Goal: Check status: Check status

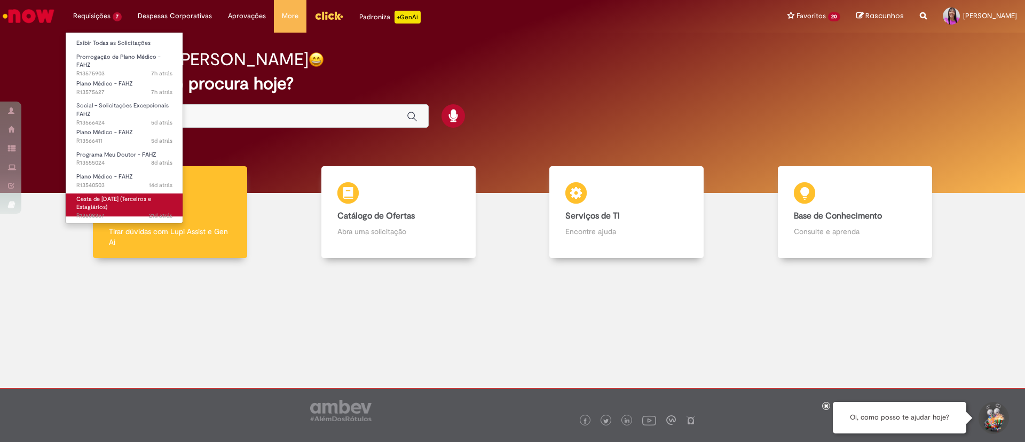
click at [119, 201] on span "Cesta de [DATE] (Terceiros e Estagiários)" at bounding box center [113, 203] width 75 height 17
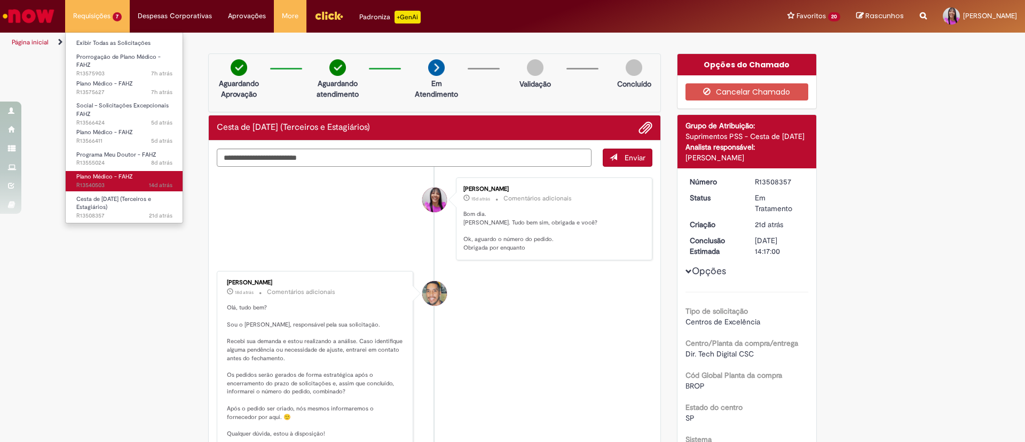
click at [117, 182] on span "14d atrás 14 dias atrás R13540503" at bounding box center [124, 185] width 96 height 9
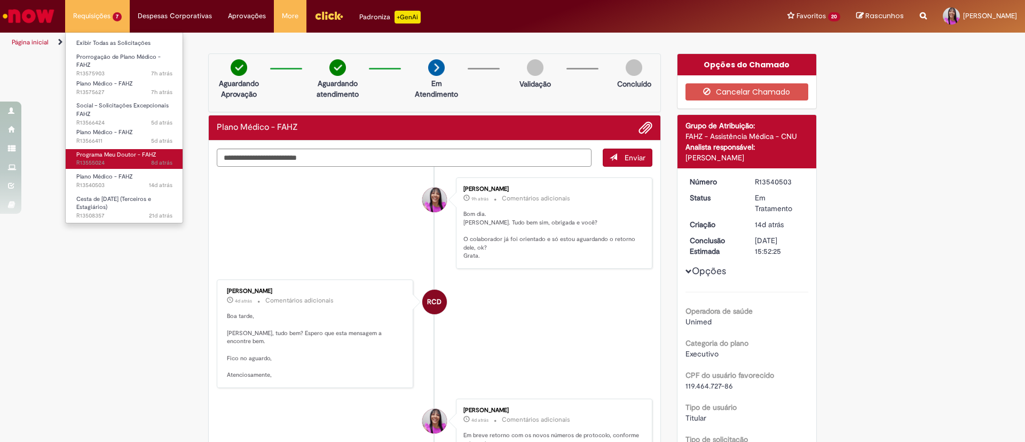
click at [120, 160] on span "8d atrás 8 dias atrás R13555024" at bounding box center [124, 163] width 96 height 9
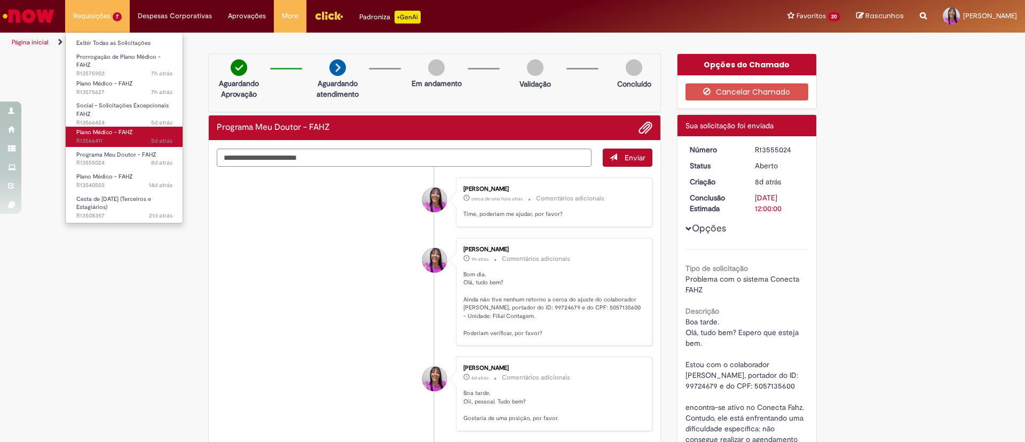
click at [114, 135] on span "Plano Médico - FAHZ" at bounding box center [104, 132] width 57 height 8
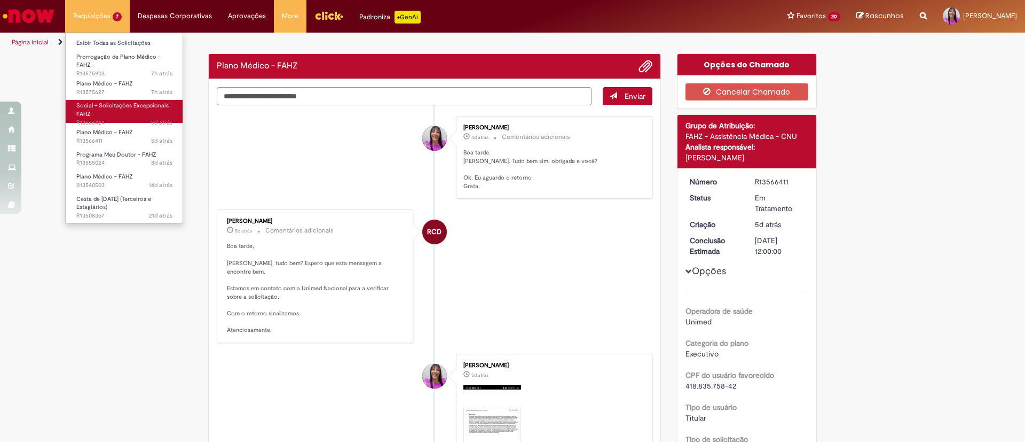
click at [112, 113] on link "Social – Solicitações Excepcionais FAHZ 5d atrás 5 dias atrás R13566424" at bounding box center [124, 111] width 117 height 23
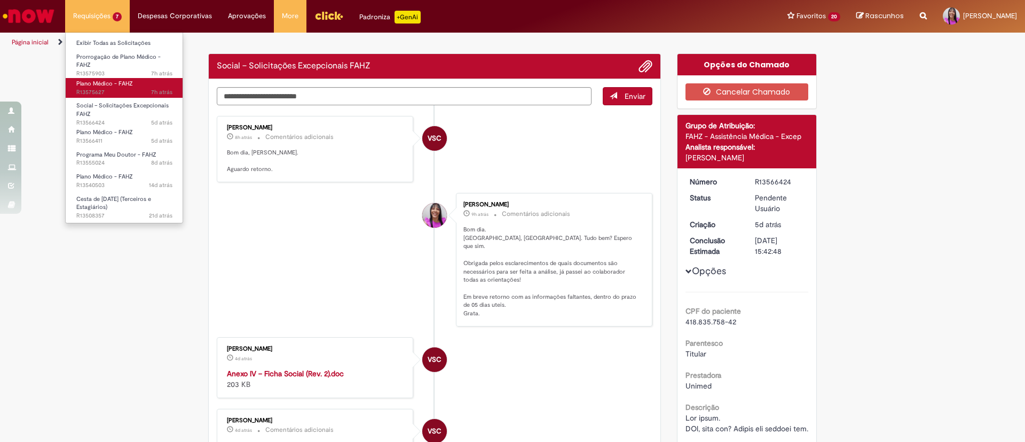
click at [111, 92] on span "7h atrás 7 horas atrás R13575627" at bounding box center [124, 92] width 96 height 9
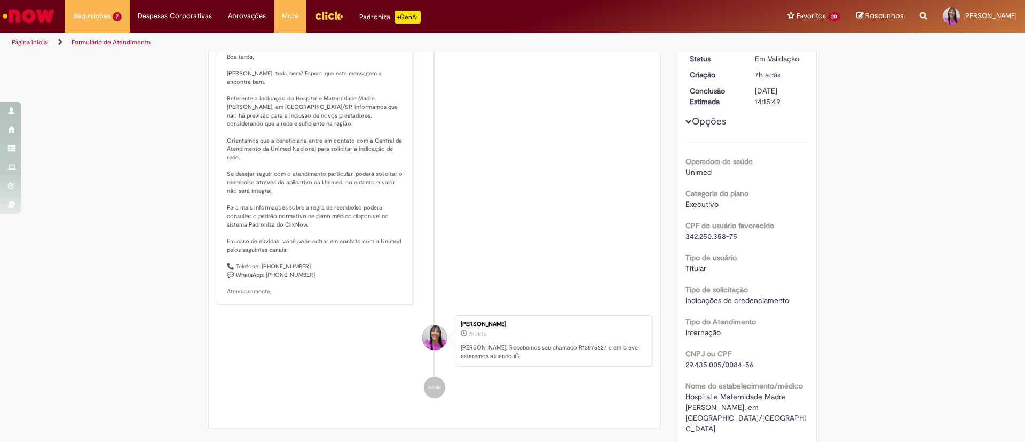
scroll to position [80, 0]
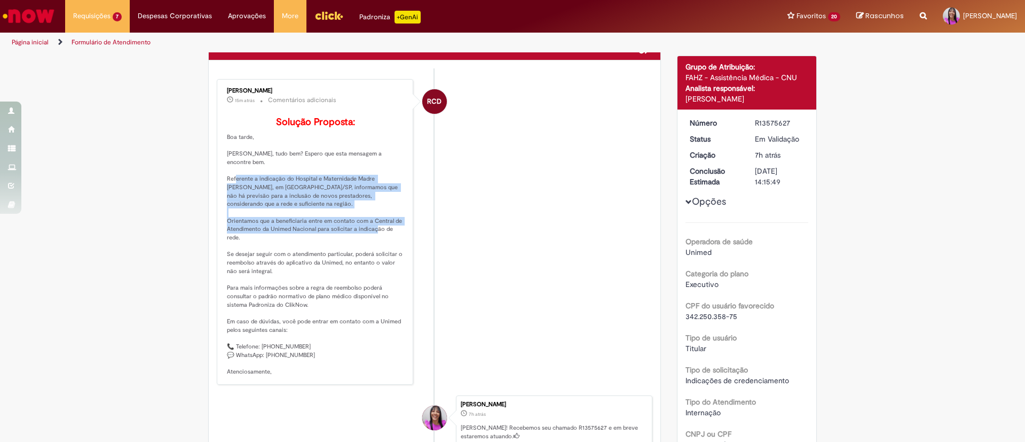
drag, startPoint x: 220, startPoint y: 198, endPoint x: 386, endPoint y: 256, distance: 176.2
click at [386, 256] on div "[PERSON_NAME] 15m atrás 15 minutos atrás Comentários adicionais Solução Propost…" at bounding box center [315, 231] width 190 height 299
copy p "Referente a indicação do Hospital e Maternidade Madre [PERSON_NAME], em [GEOGRA…"
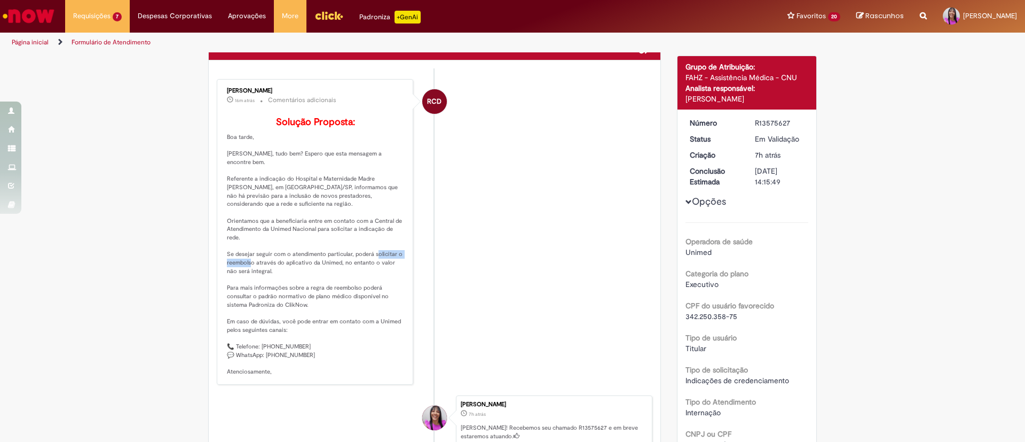
drag, startPoint x: 222, startPoint y: 276, endPoint x: 274, endPoint y: 280, distance: 52.6
click at [274, 280] on p "Solução Proposta: Boa tarde, [PERSON_NAME], tudo bem? Espero que esta mensagem …" at bounding box center [316, 246] width 178 height 259
click at [209, 279] on div "Enviar RCD [PERSON_NAME] 16m atrás 16 minutos atrás Comentários adicionais Solu…" at bounding box center [435, 284] width 452 height 448
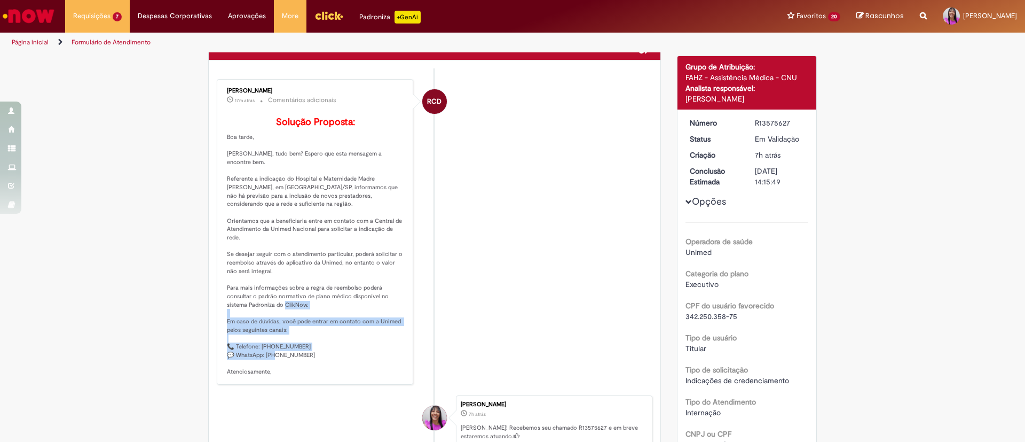
drag, startPoint x: 218, startPoint y: 338, endPoint x: 308, endPoint y: 383, distance: 100.8
click at [308, 381] on div "[PERSON_NAME] 17m atrás 17 minutos atrás Comentários adicionais Solução Propost…" at bounding box center [315, 231] width 190 height 299
copy p "Em caso de dúvidas, você pode entrar em contato com a Unimed pelos seguintes ca…"
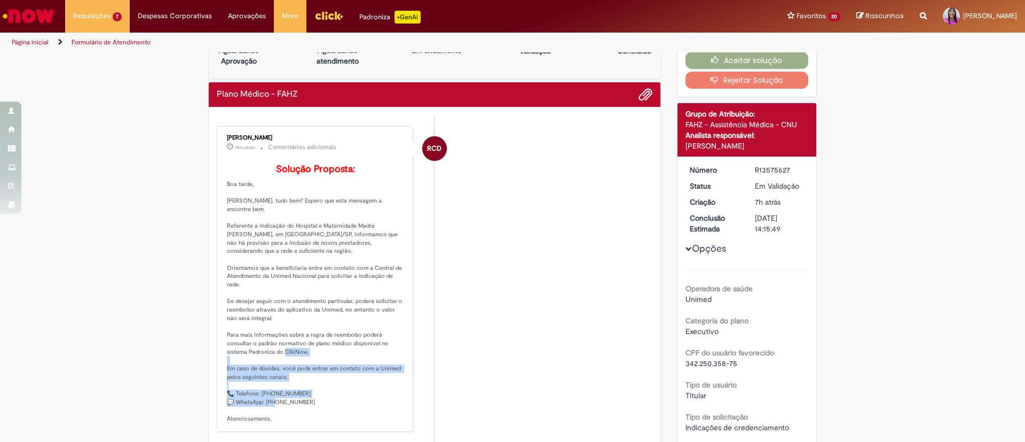
scroll to position [0, 0]
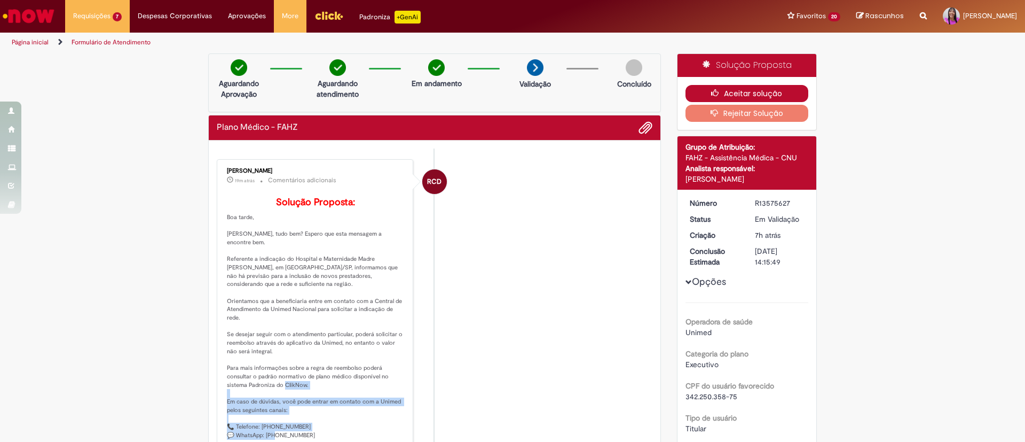
click at [764, 94] on button "Aceitar solução" at bounding box center [747, 93] width 123 height 17
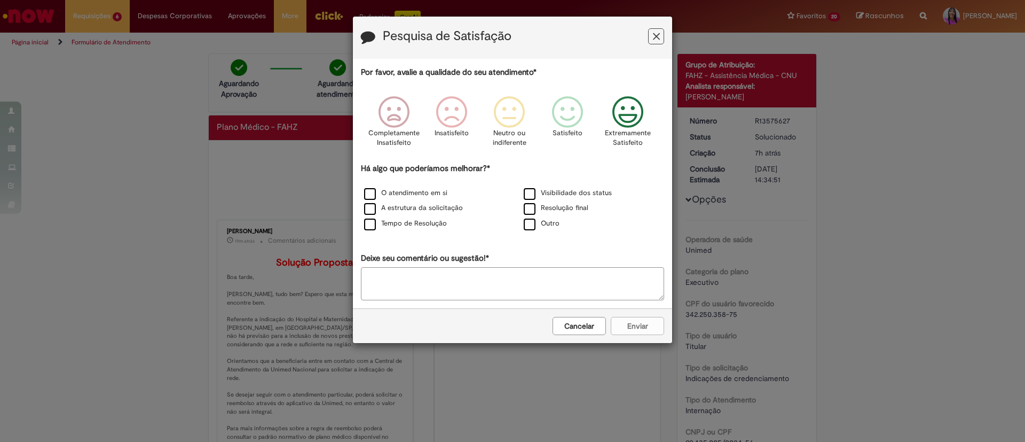
click at [631, 111] on icon "Feedback" at bounding box center [628, 112] width 40 height 32
drag, startPoint x: 362, startPoint y: 187, endPoint x: 372, endPoint y: 187, distance: 10.1
click at [372, 187] on div "O atendimento em si" at bounding box center [433, 193] width 158 height 13
click at [368, 195] on label "O atendimento em si" at bounding box center [405, 193] width 83 height 10
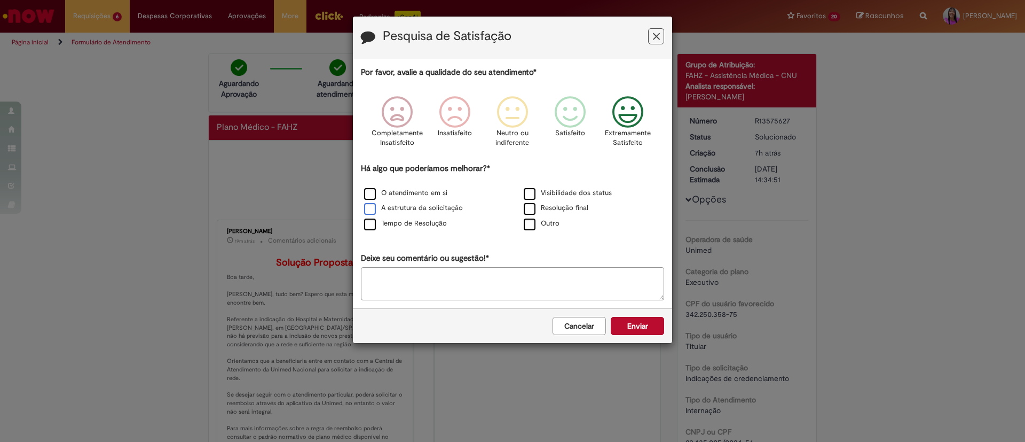
click at [375, 209] on label "A estrutura da solicitação" at bounding box center [413, 208] width 99 height 10
click at [373, 226] on label "Tempo de Resolução" at bounding box center [405, 223] width 83 height 10
click at [537, 191] on label "Visibilidade dos status" at bounding box center [568, 193] width 88 height 10
click at [532, 210] on label "Resolução final" at bounding box center [556, 208] width 65 height 10
click at [634, 327] on button "Enviar" at bounding box center [637, 326] width 53 height 18
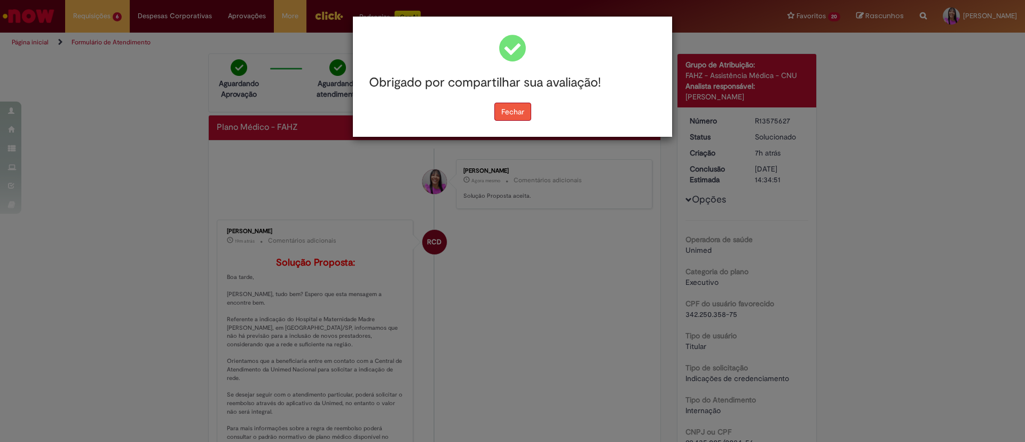
click at [519, 107] on button "Fechar" at bounding box center [513, 112] width 37 height 18
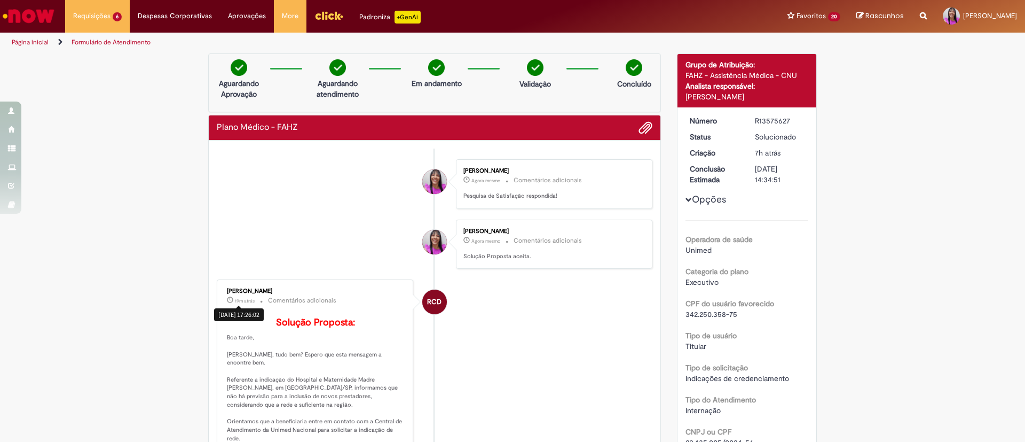
drag, startPoint x: 299, startPoint y: 231, endPoint x: 269, endPoint y: 296, distance: 72.2
click at [266, 299] on div "[PERSON_NAME] 19m atrás 19 minutos atrás [DATE] 17:26:02 Comentários adicionais" at bounding box center [316, 297] width 178 height 19
click at [293, 285] on div "[PERSON_NAME] 19m atrás 19 minutos atrás Comentários adicionais Solução Propost…" at bounding box center [315, 432] width 190 height 299
drag, startPoint x: 296, startPoint y: 286, endPoint x: 261, endPoint y: 296, distance: 37.2
click at [261, 296] on div "[PERSON_NAME] 19m atrás 19 minutos atrás Comentários adicionais Solução Propost…" at bounding box center [315, 432] width 190 height 299
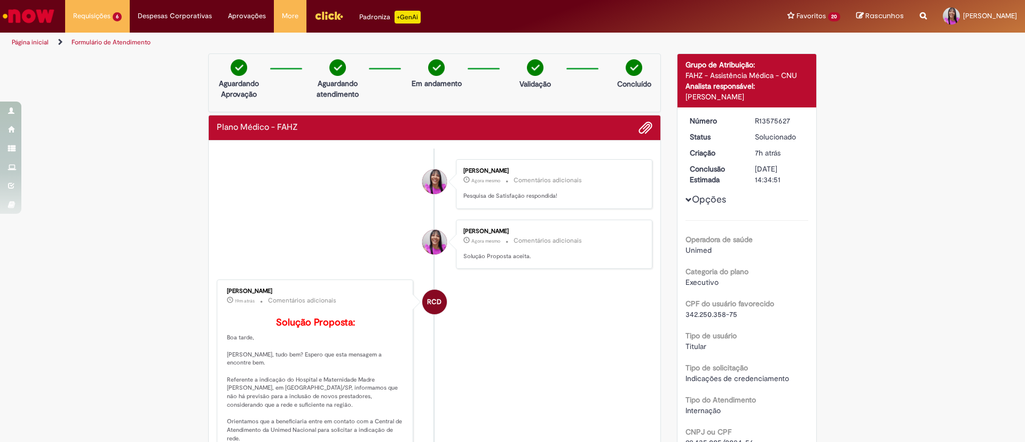
click at [309, 288] on div "[PERSON_NAME]" at bounding box center [316, 291] width 178 height 6
drag, startPoint x: 304, startPoint y: 289, endPoint x: 219, endPoint y: 292, distance: 85.5
click at [220, 292] on div "[PERSON_NAME] 19m atrás 19 minutos atrás Comentários adicionais Solução Propost…" at bounding box center [315, 432] width 190 height 299
copy div "[PERSON_NAME]"
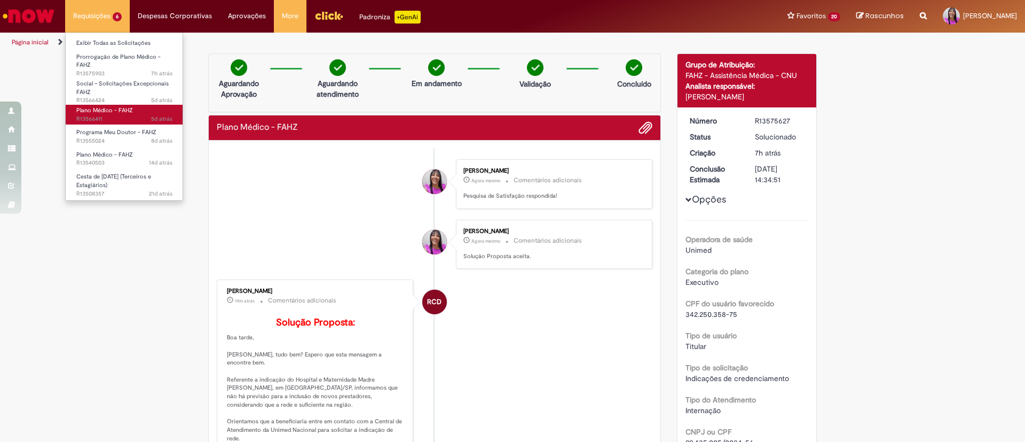
click at [127, 113] on span "Plano Médico - FAHZ" at bounding box center [104, 110] width 57 height 8
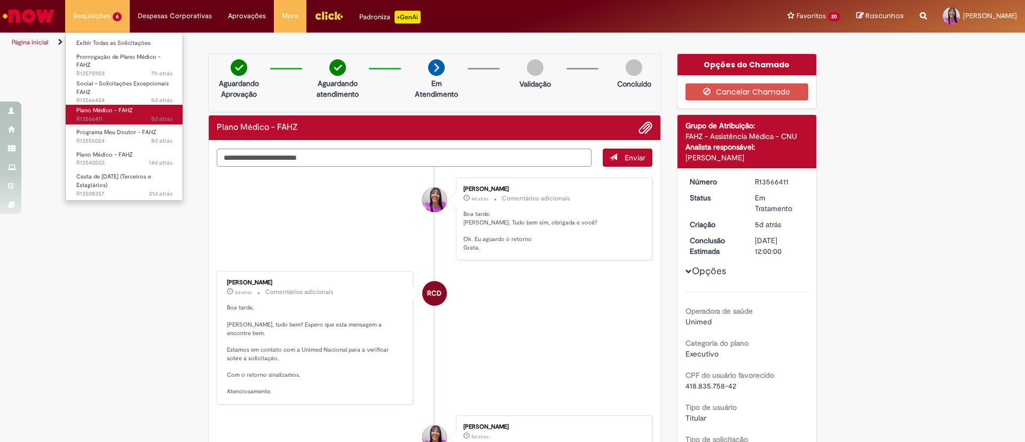
click at [123, 105] on link "Plano Médico - FAHZ 5d atrás 5 dias atrás R13566411" at bounding box center [124, 115] width 117 height 20
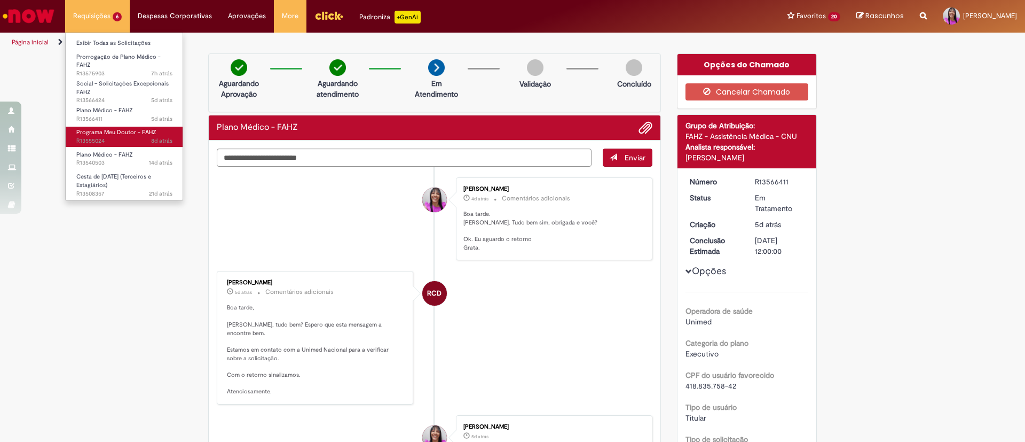
click at [120, 131] on span "Programa Meu Doutor - FAHZ" at bounding box center [116, 132] width 80 height 8
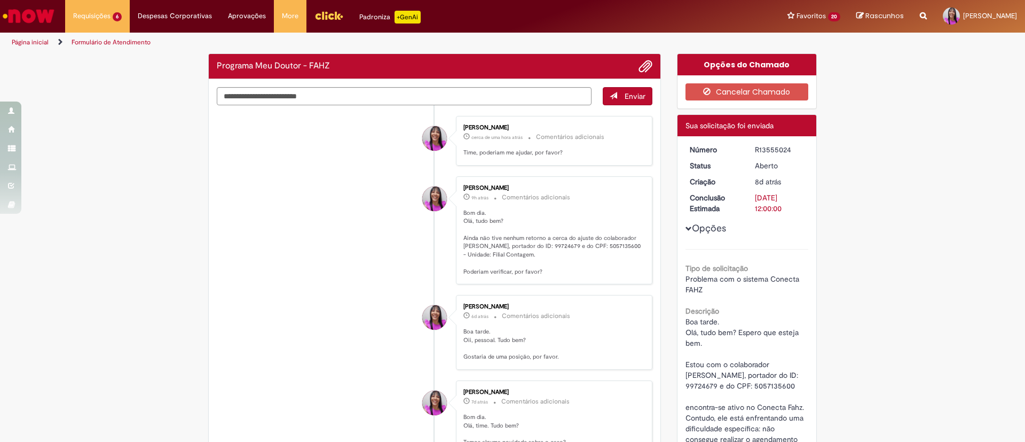
click at [376, 82] on div "Enviar [PERSON_NAME] cerca de uma hora atrás cerca de uma hora atrás Comentário…" at bounding box center [435, 368] width 452 height 579
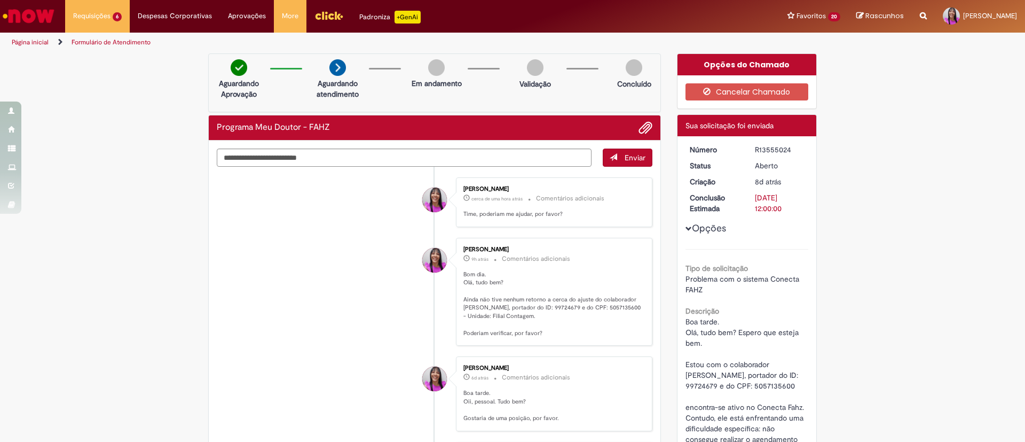
click at [370, 98] on div "Aguardando Aprovação Aguardando atendimento Em andamento Validação Concluído" at bounding box center [434, 82] width 453 height 59
click at [356, 148] on textarea "Digite sua mensagem aqui..." at bounding box center [404, 157] width 375 height 18
click at [355, 167] on ul "[PERSON_NAME] cerca de uma hora atrás cerca de uma hora atrás Comentários adici…" at bounding box center [435, 434] width 436 height 535
click at [352, 161] on textarea "Digite sua mensagem aqui..." at bounding box center [404, 157] width 375 height 18
click at [39, 11] on img "Ir para a Homepage" at bounding box center [28, 15] width 55 height 21
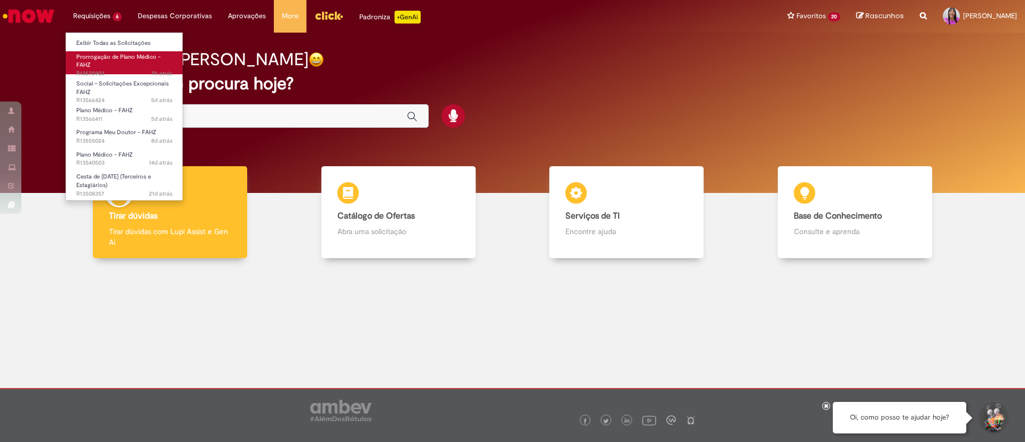
click at [135, 67] on link "Prorrogação de Plano Médico - FAHZ 7h atrás 7 horas atrás R13575903" at bounding box center [124, 62] width 117 height 23
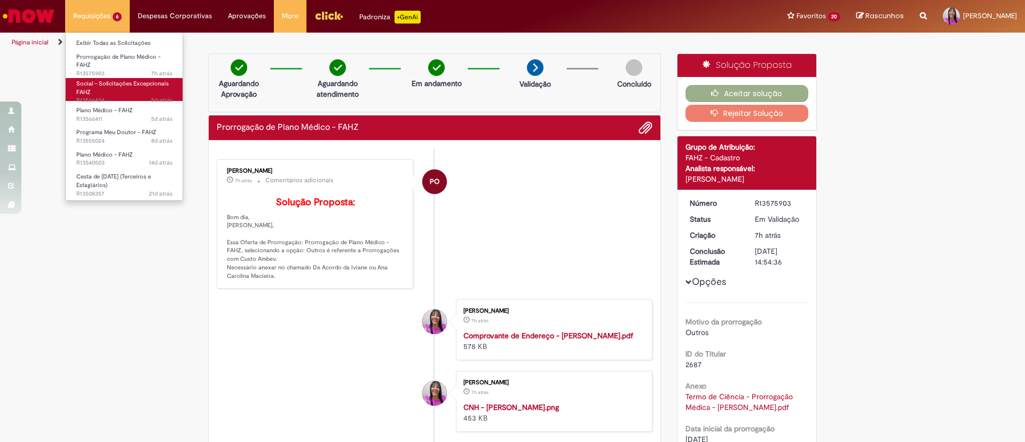
click at [124, 93] on link "Social – Solicitações Excepcionais FAHZ 5d atrás 5 dias atrás R13566424" at bounding box center [124, 89] width 117 height 23
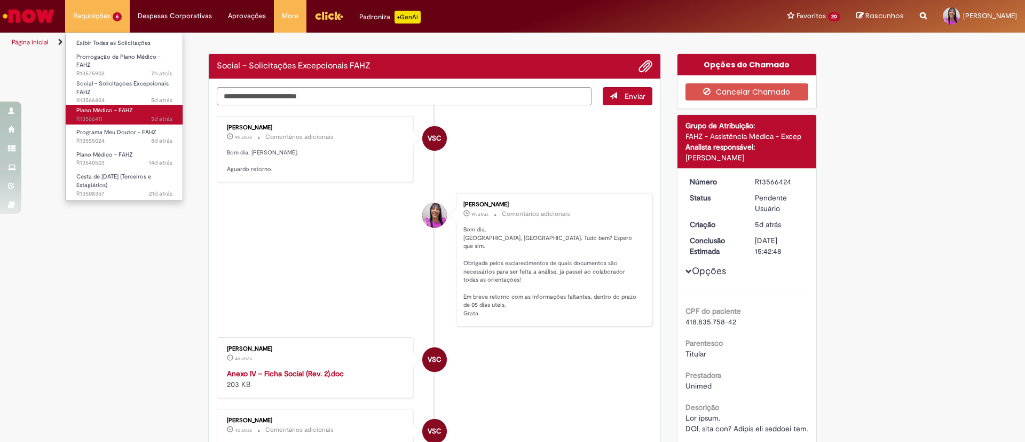
click at [126, 112] on span "Plano Médico - FAHZ" at bounding box center [104, 110] width 57 height 8
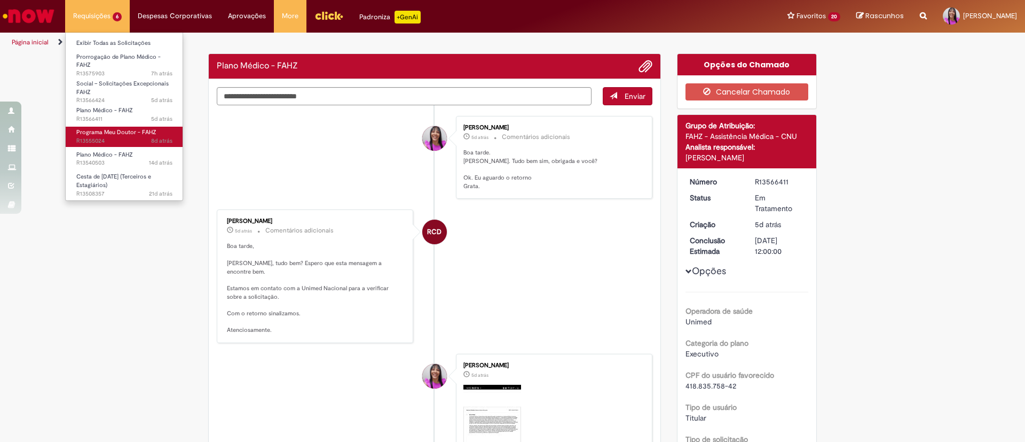
click at [139, 144] on span "8d atrás 8 dias atrás R13555024" at bounding box center [124, 141] width 96 height 9
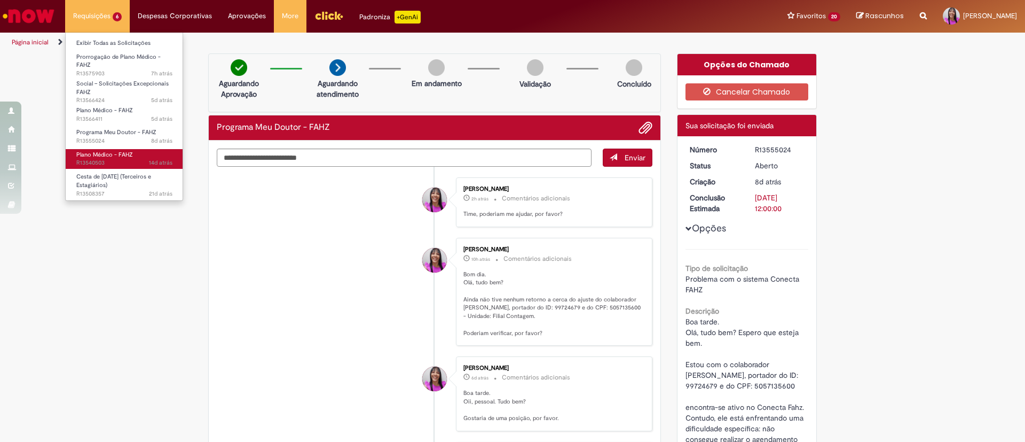
click at [105, 159] on span "14d atrás 14 dias atrás R13540503" at bounding box center [124, 163] width 96 height 9
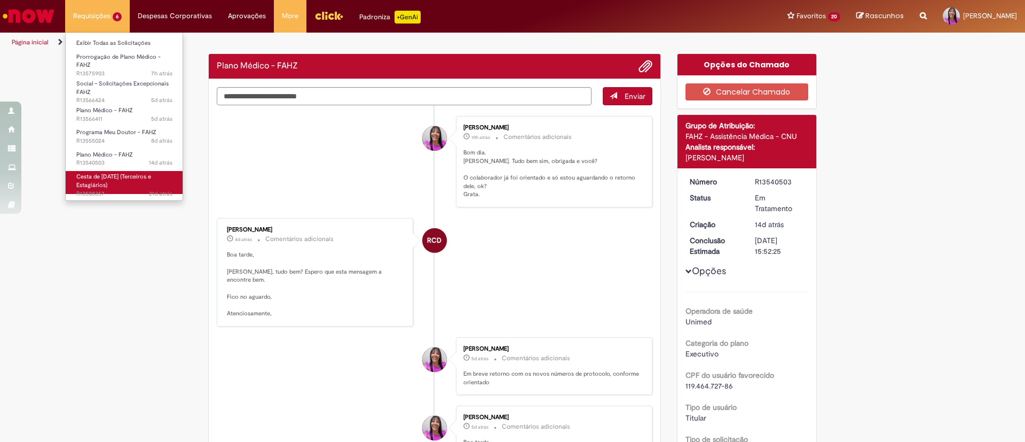
click at [100, 179] on span "Cesta de [DATE] (Terceiros e Estagiários)" at bounding box center [113, 180] width 75 height 17
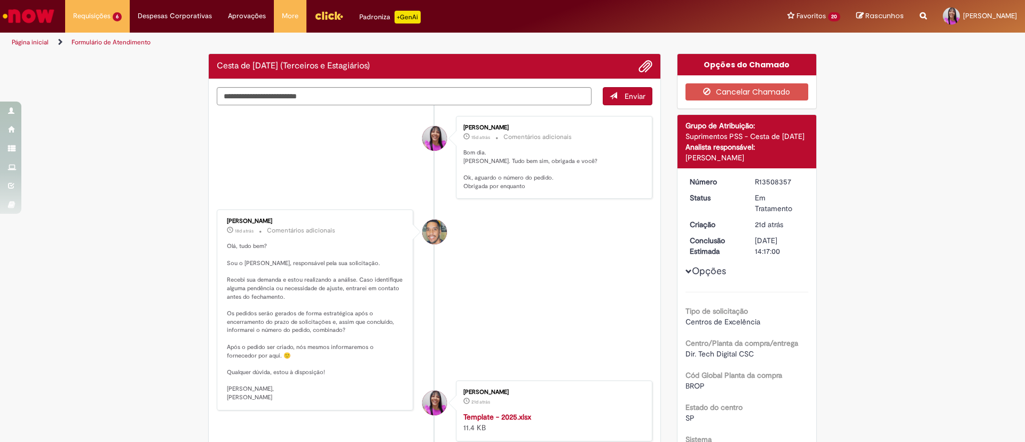
click at [29, 13] on img "Ir para a Homepage" at bounding box center [28, 15] width 55 height 21
